Goal: Information Seeking & Learning: Learn about a topic

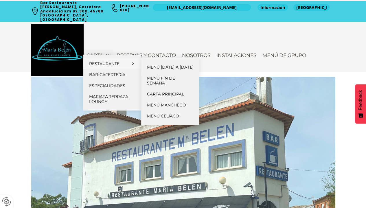
click at [102, 67] on link "Restaurante" at bounding box center [112, 63] width 58 height 11
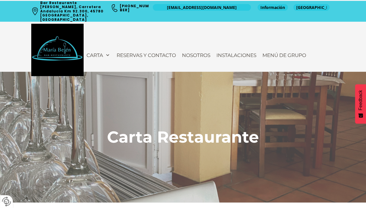
click at [365, 202] on div "Carta Restaurante" at bounding box center [183, 137] width 366 height 131
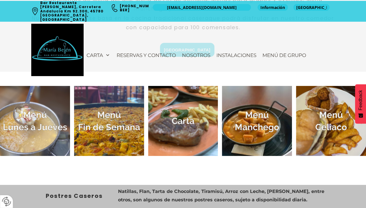
scroll to position [220, 0]
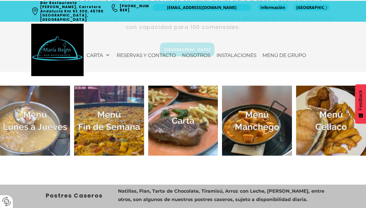
click at [115, 129] on img at bounding box center [109, 121] width 70 height 70
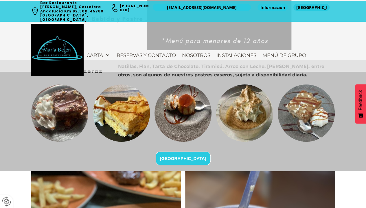
scroll to position [1087, 0]
